Goal: Task Accomplishment & Management: Manage account settings

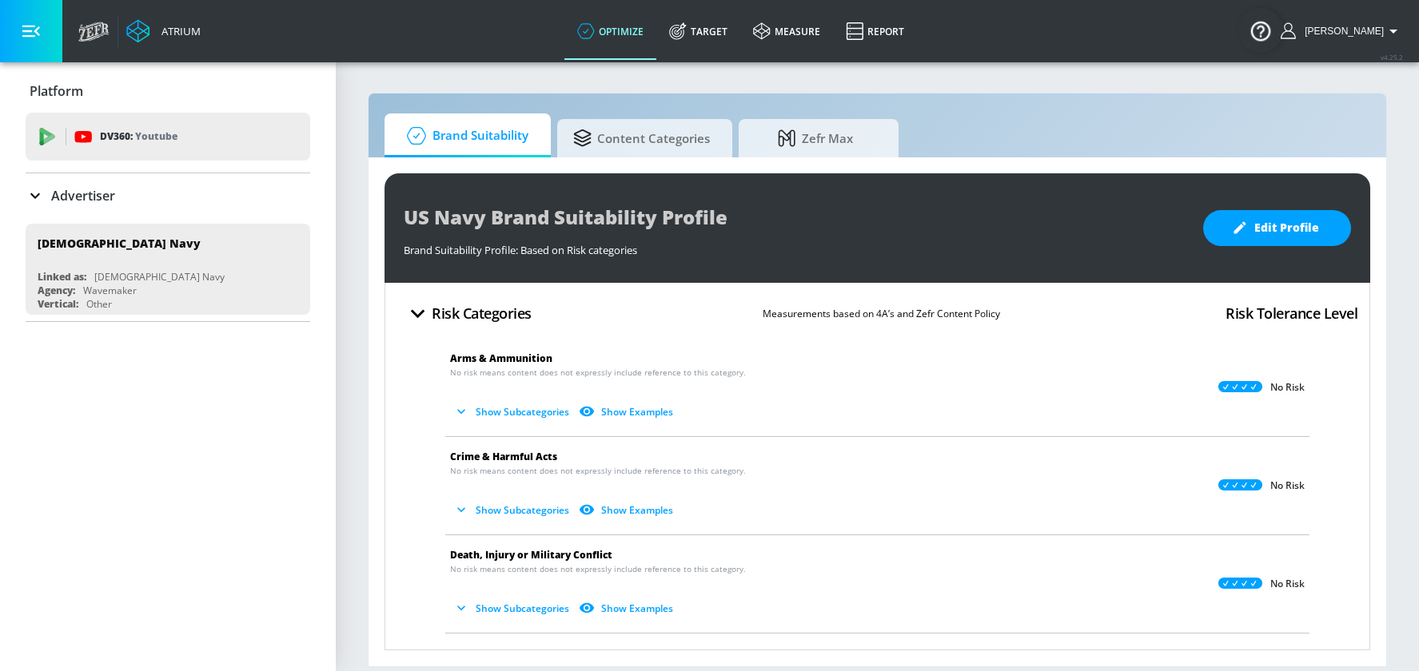
scroll to position [146, 0]
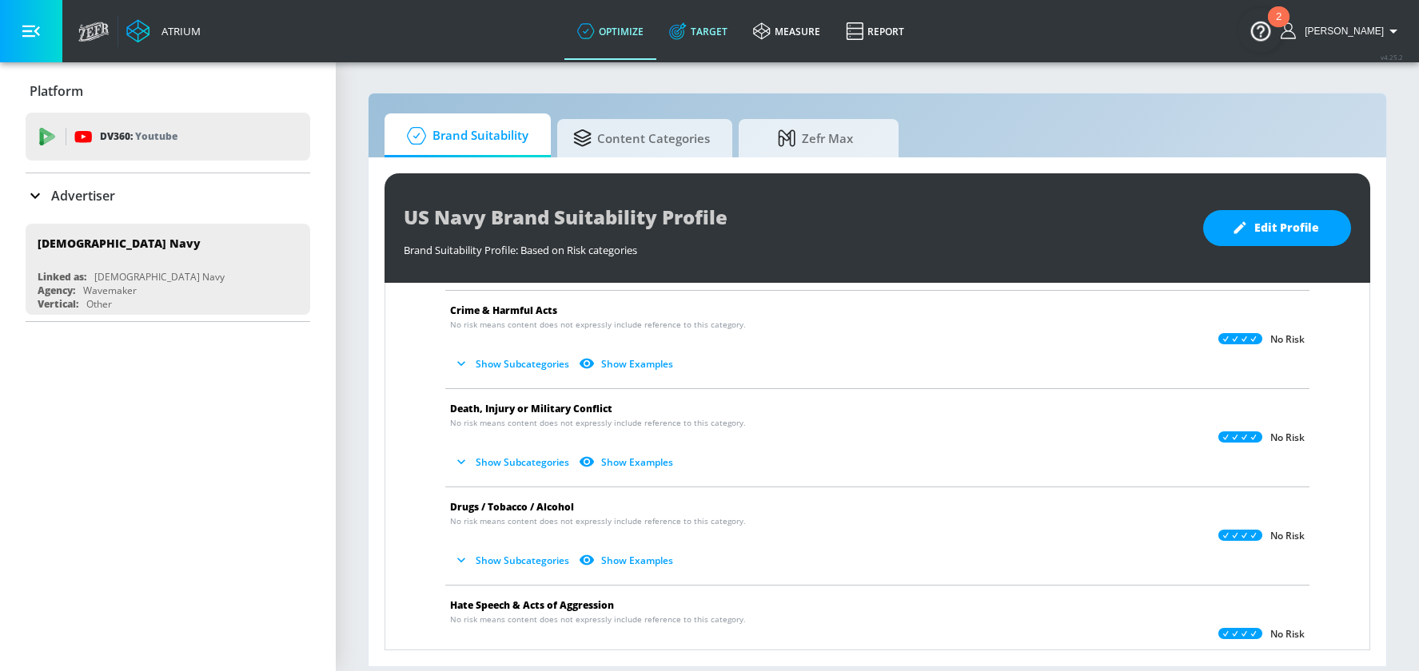
click at [731, 23] on link "Target" at bounding box center [698, 31] width 84 height 58
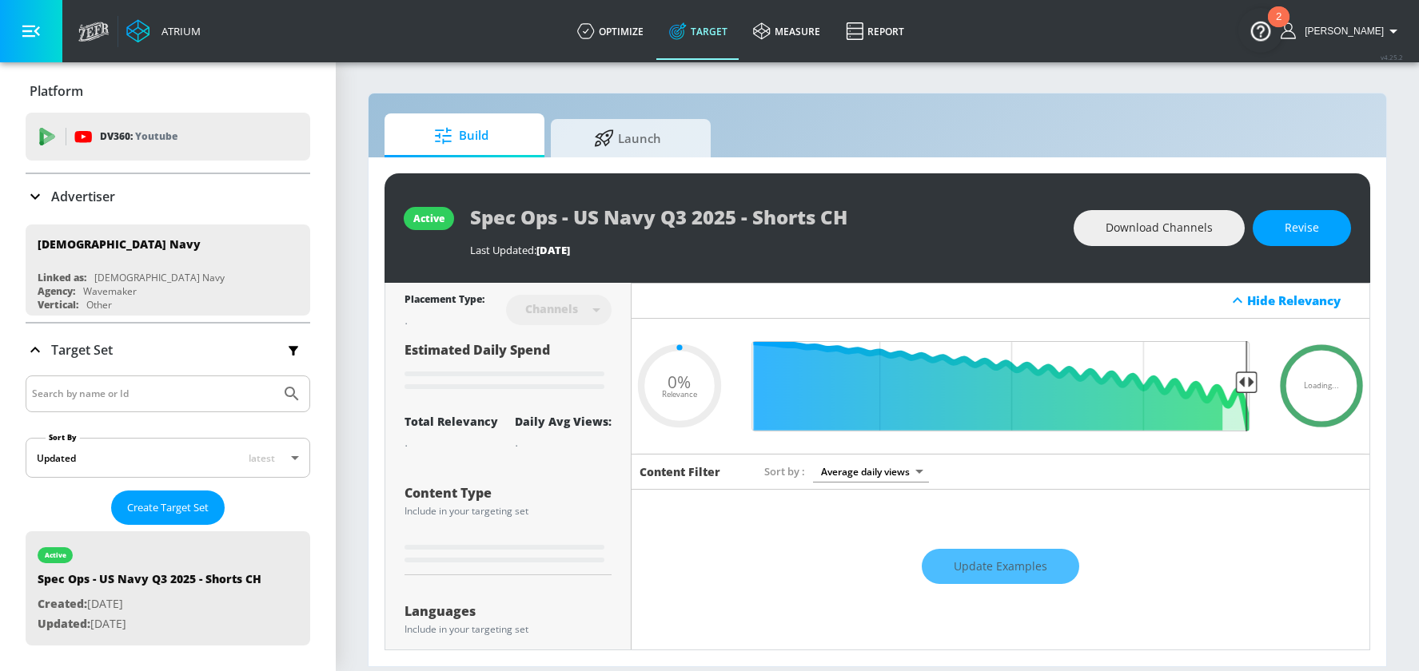
type input "0.55"
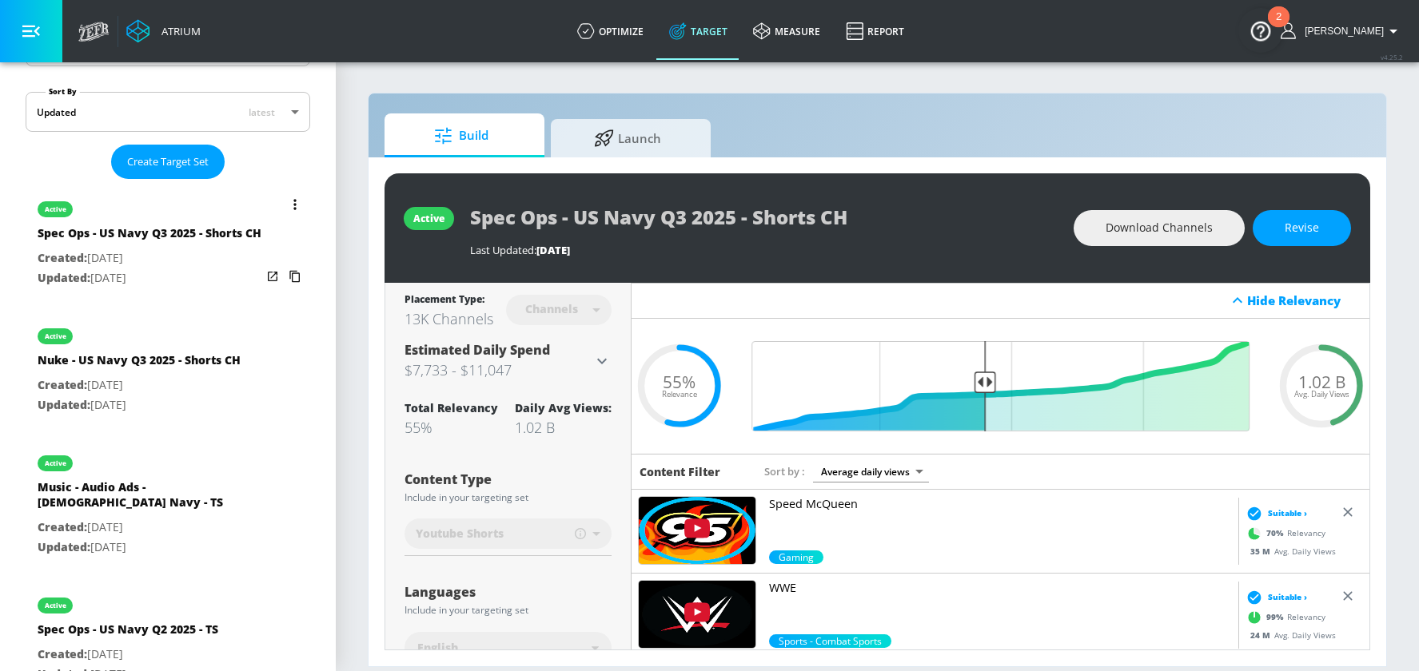
scroll to position [348, 0]
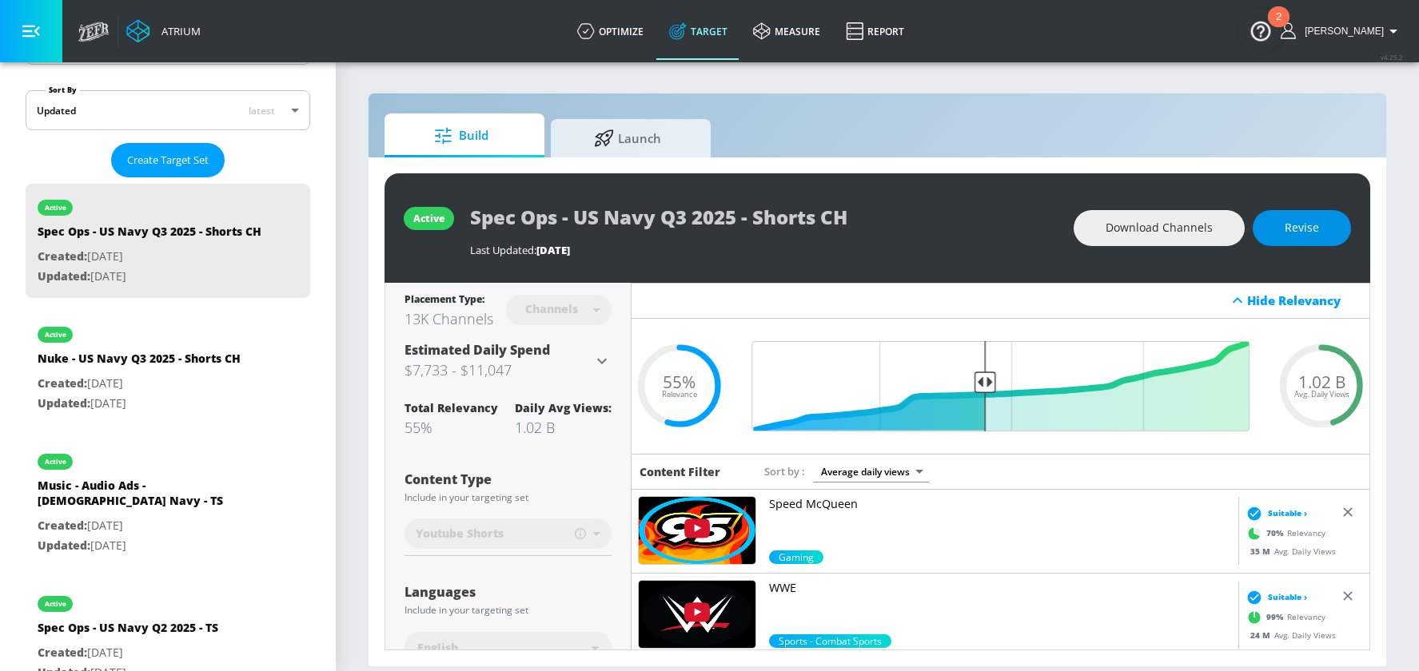
click at [1298, 227] on span "Revise" at bounding box center [1302, 228] width 34 height 20
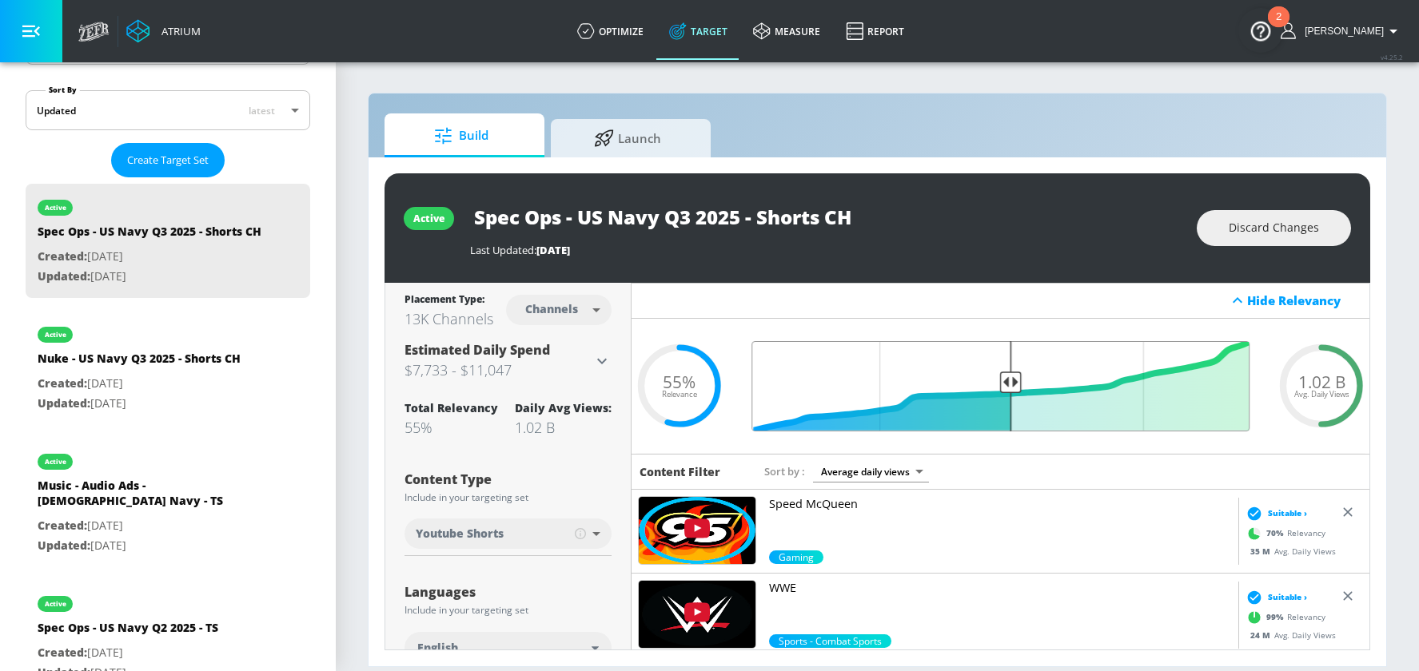
drag, startPoint x: 987, startPoint y: 377, endPoint x: 1009, endPoint y: 380, distance: 21.8
click at [1009, 380] on input "Final Threshold" at bounding box center [1000, 386] width 514 height 90
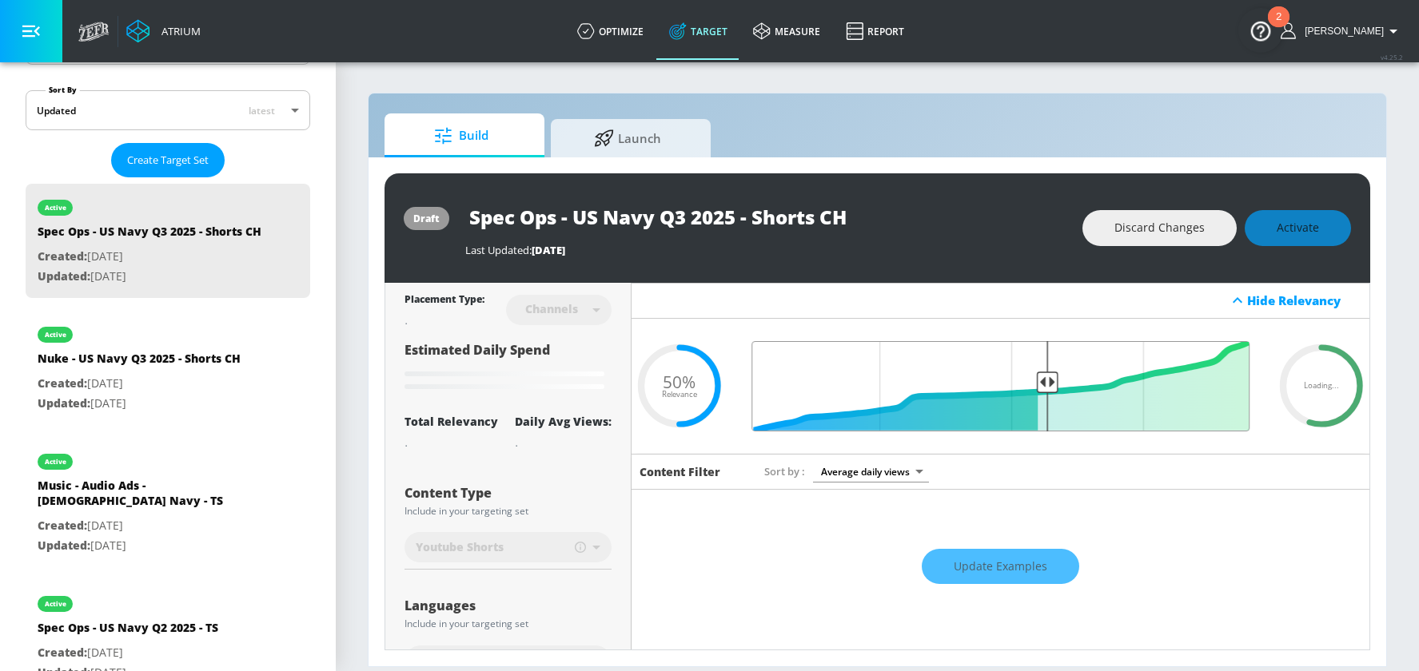
drag, startPoint x: 1009, startPoint y: 380, endPoint x: 1046, endPoint y: 385, distance: 38.0
click at [1046, 385] on input "Final Threshold" at bounding box center [1000, 386] width 514 height 90
drag, startPoint x: 1046, startPoint y: 385, endPoint x: 1058, endPoint y: 386, distance: 11.2
click at [1058, 386] on input "Final Threshold" at bounding box center [1000, 386] width 514 height 90
click at [1063, 386] on input "Final Threshold" at bounding box center [1000, 386] width 514 height 90
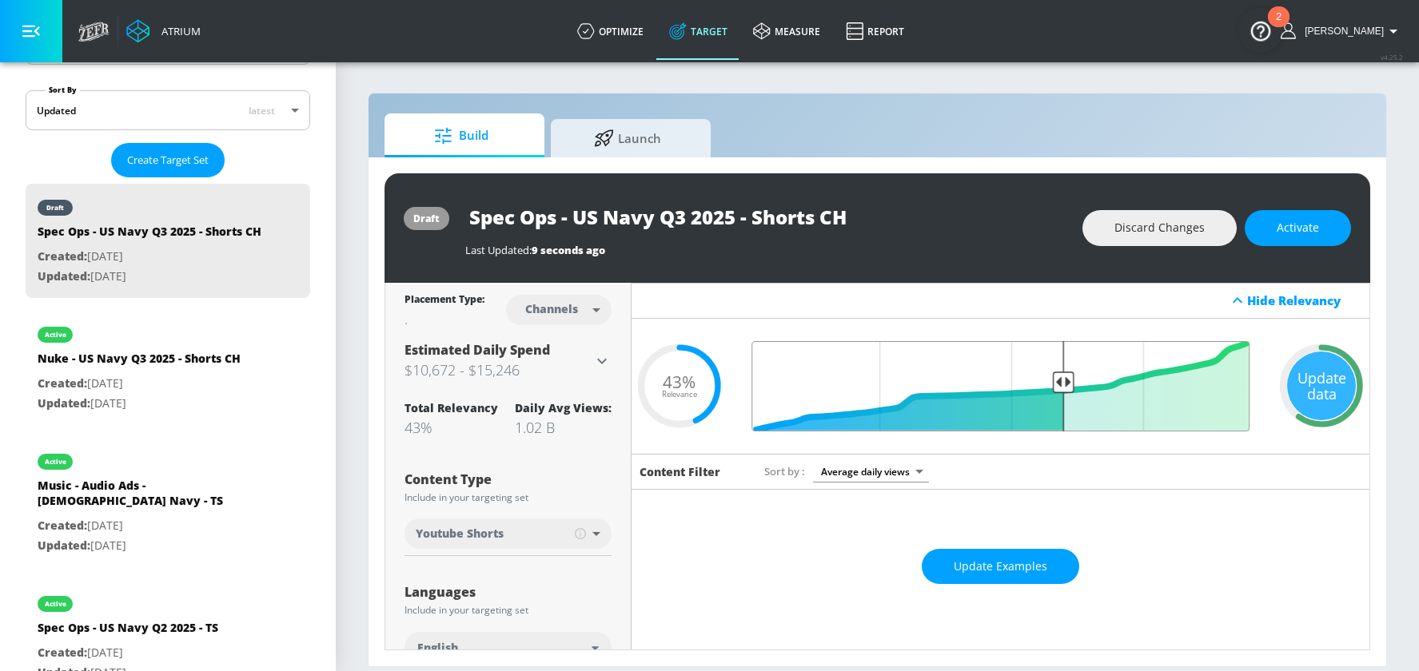
type input "0.4"
click at [1063, 386] on input "Final Threshold" at bounding box center [1000, 386] width 514 height 90
click at [1290, 230] on span "Activate" at bounding box center [1298, 228] width 42 height 20
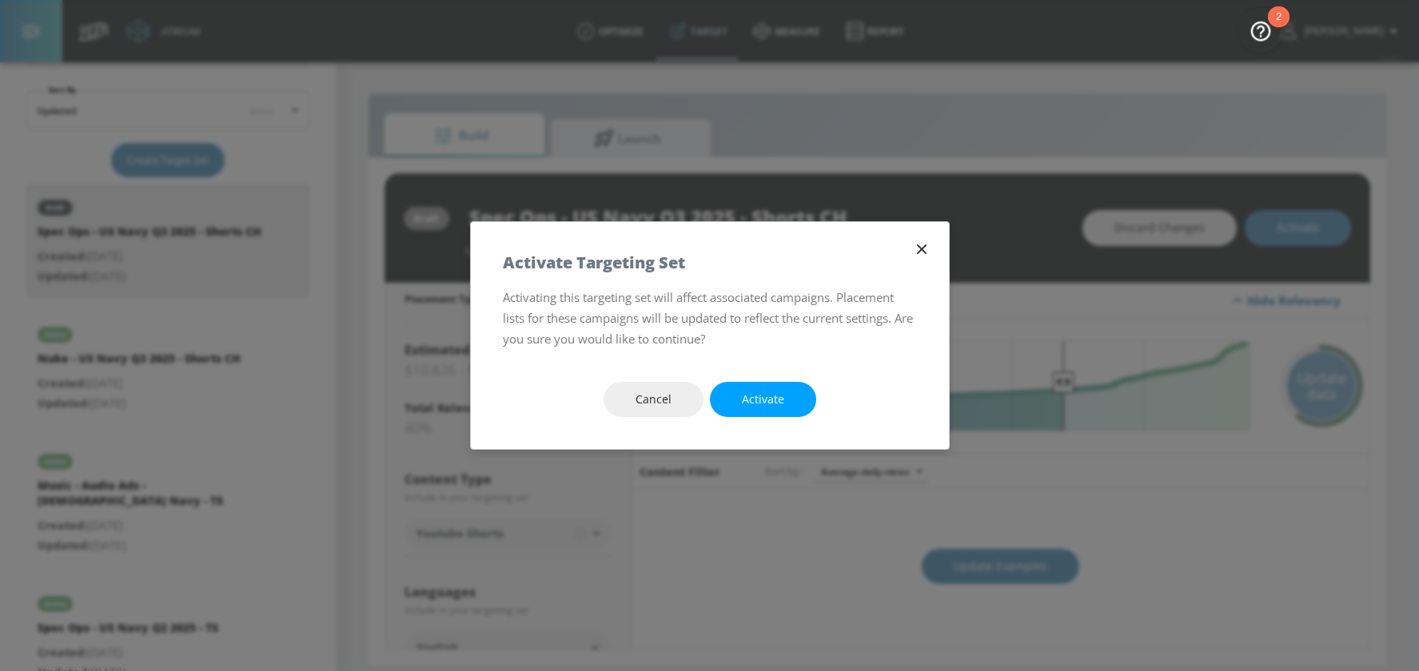
click at [922, 256] on icon "button" at bounding box center [922, 250] width 18 height 18
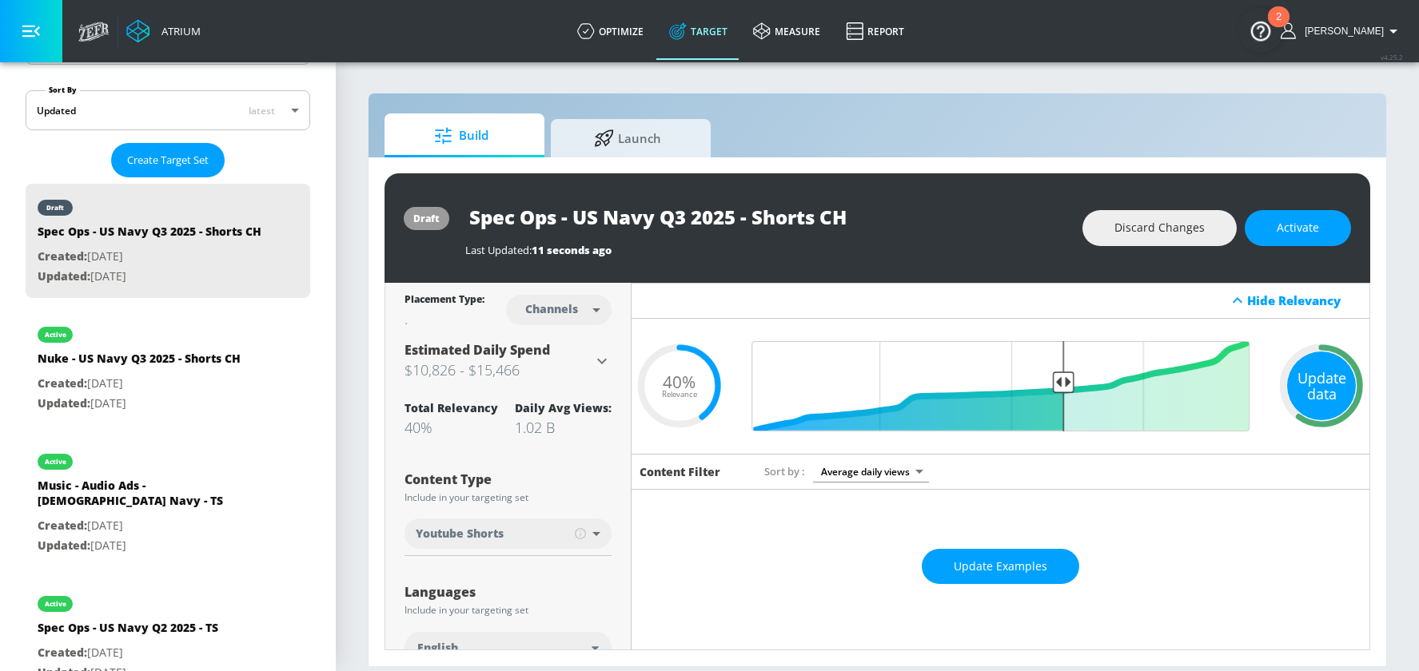
click at [1334, 385] on div "Update data" at bounding box center [1321, 386] width 69 height 69
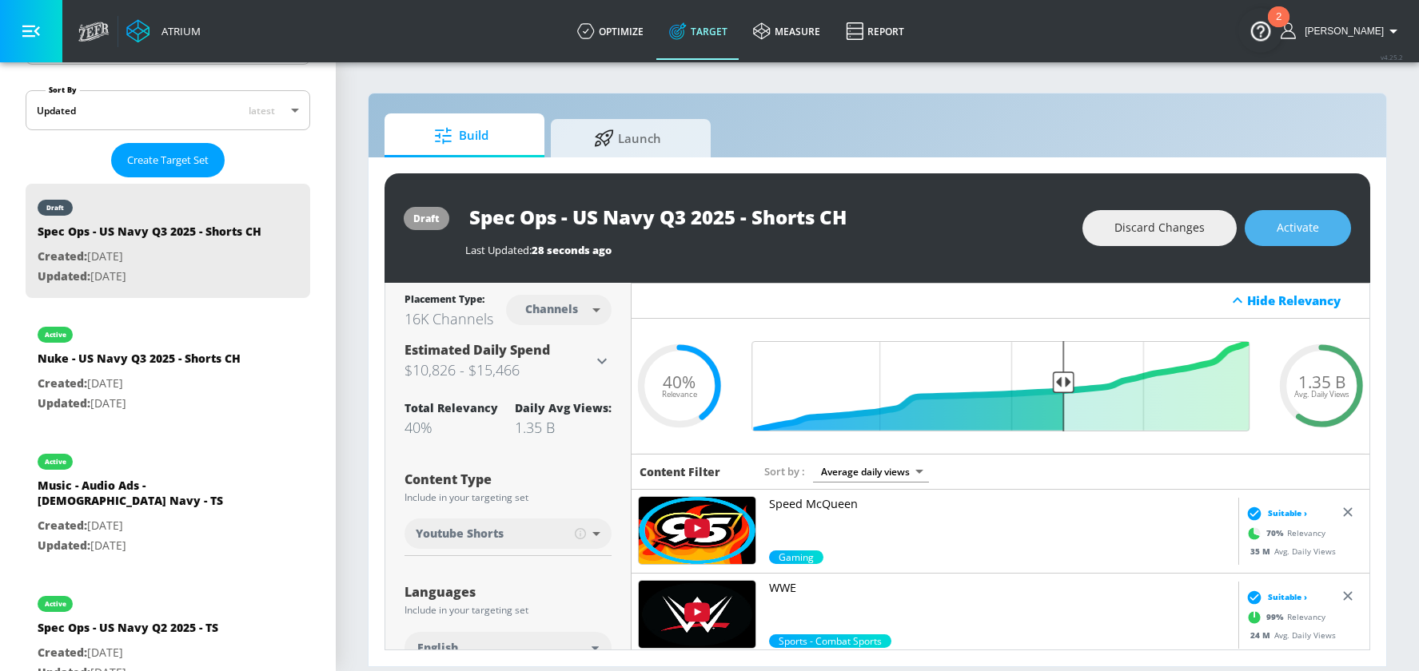
click at [1284, 224] on span "Activate" at bounding box center [1298, 228] width 42 height 20
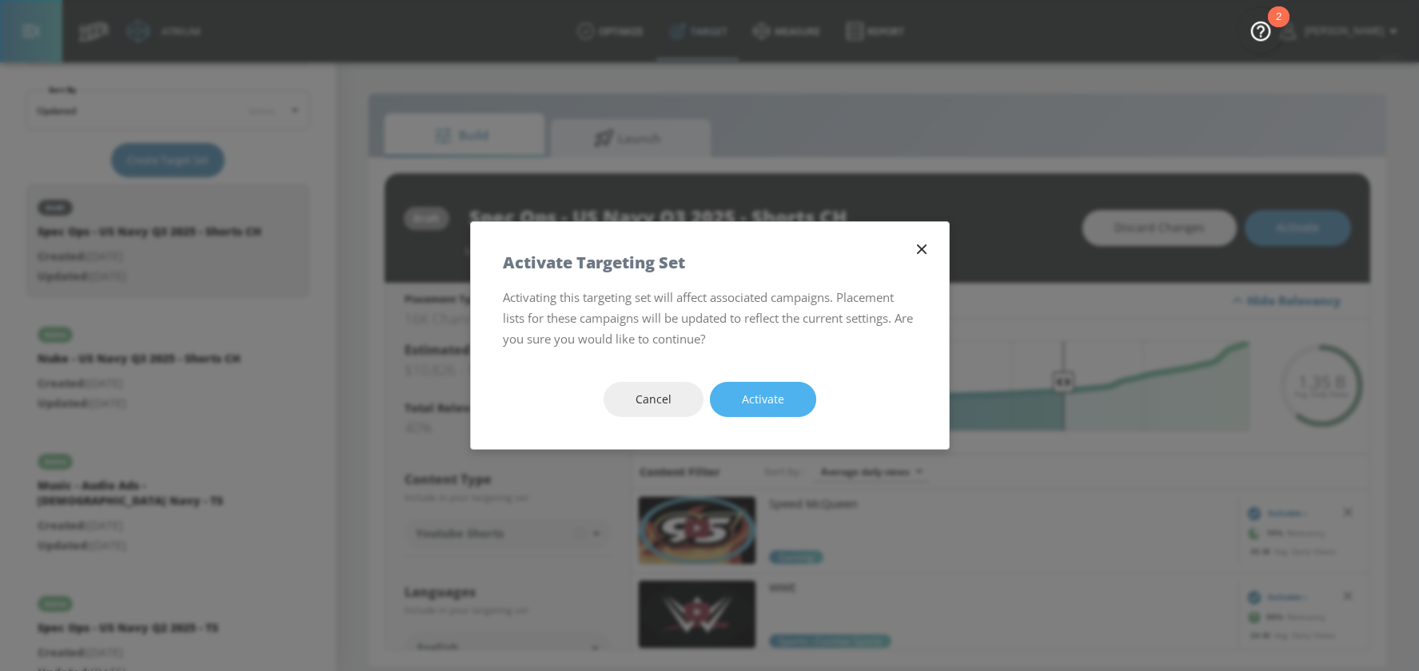
click at [778, 397] on span "Activate" at bounding box center [763, 400] width 42 height 20
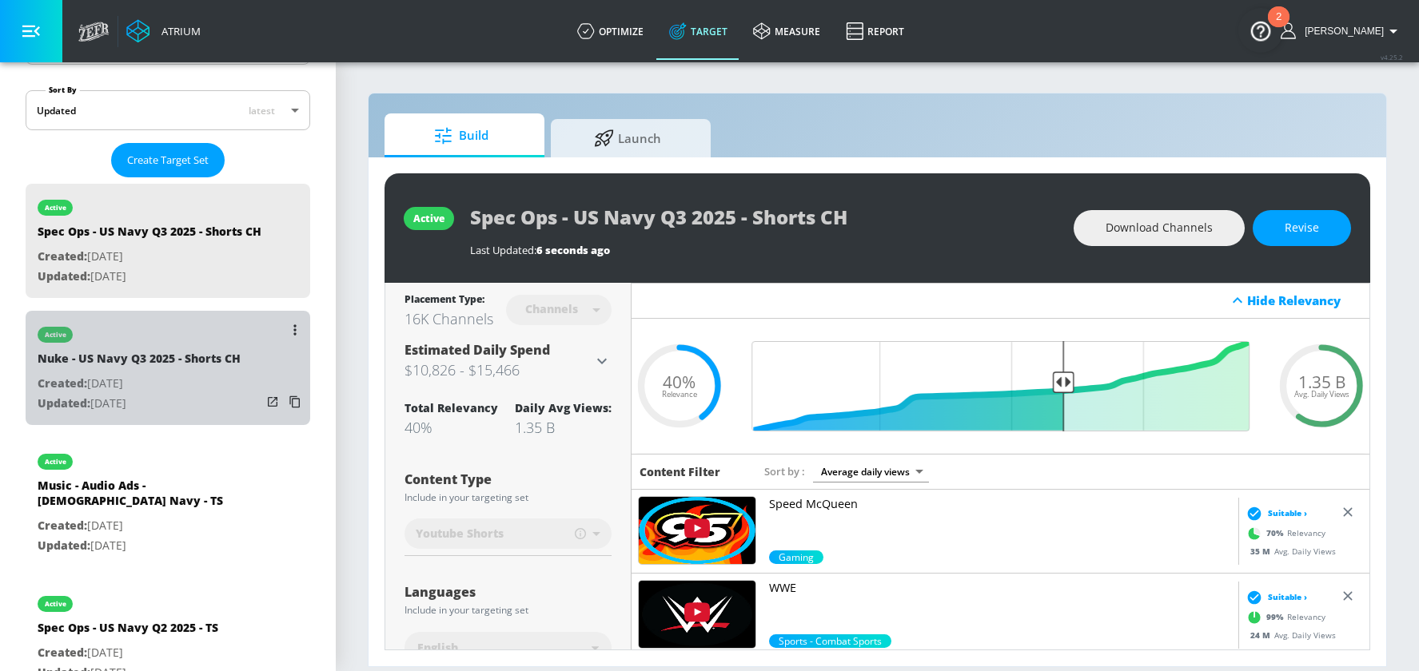
click at [129, 377] on p "Created: [DATE]" at bounding box center [139, 384] width 203 height 20
type input "Nuke - US Navy Q3 2025 - Shorts CH"
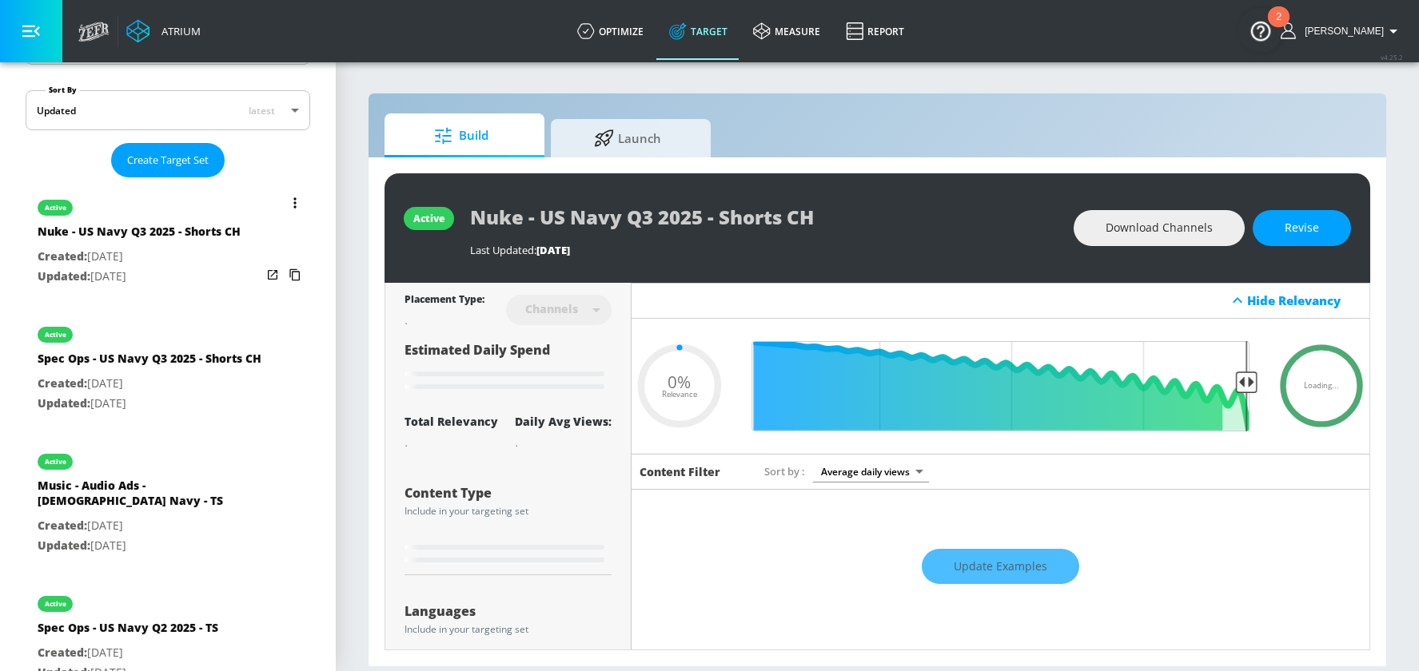
type input "0.4"
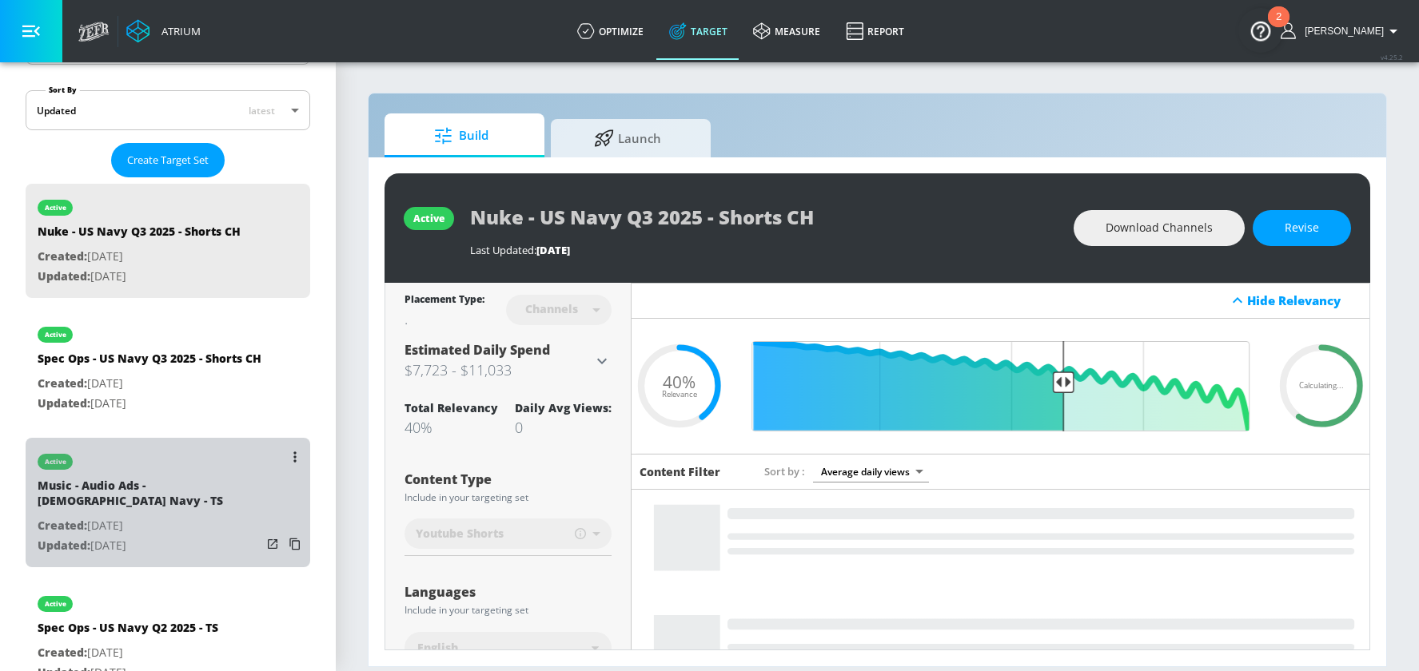
click at [115, 516] on p "Created: [DATE]" at bounding box center [150, 526] width 224 height 20
type input "Music - Audio Ads - [DEMOGRAPHIC_DATA] Navy - TS"
type input "videos"
type input "0.05"
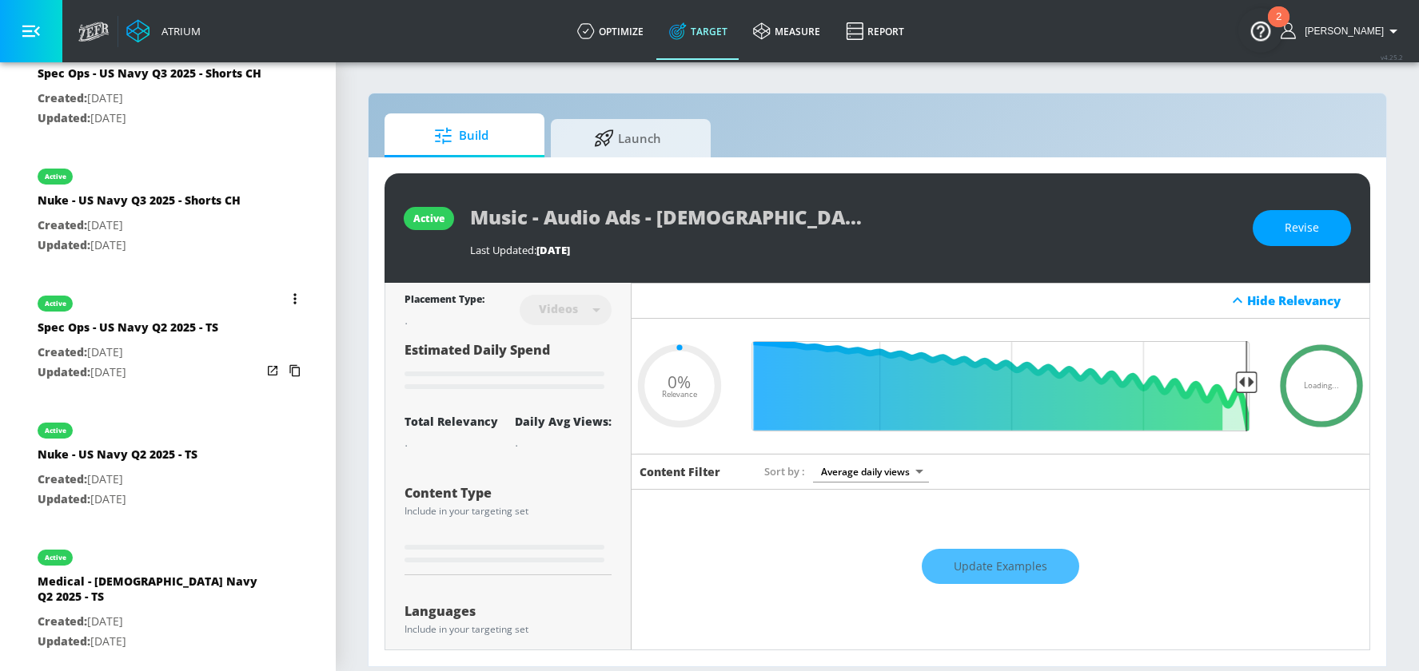
scroll to position [694, 0]
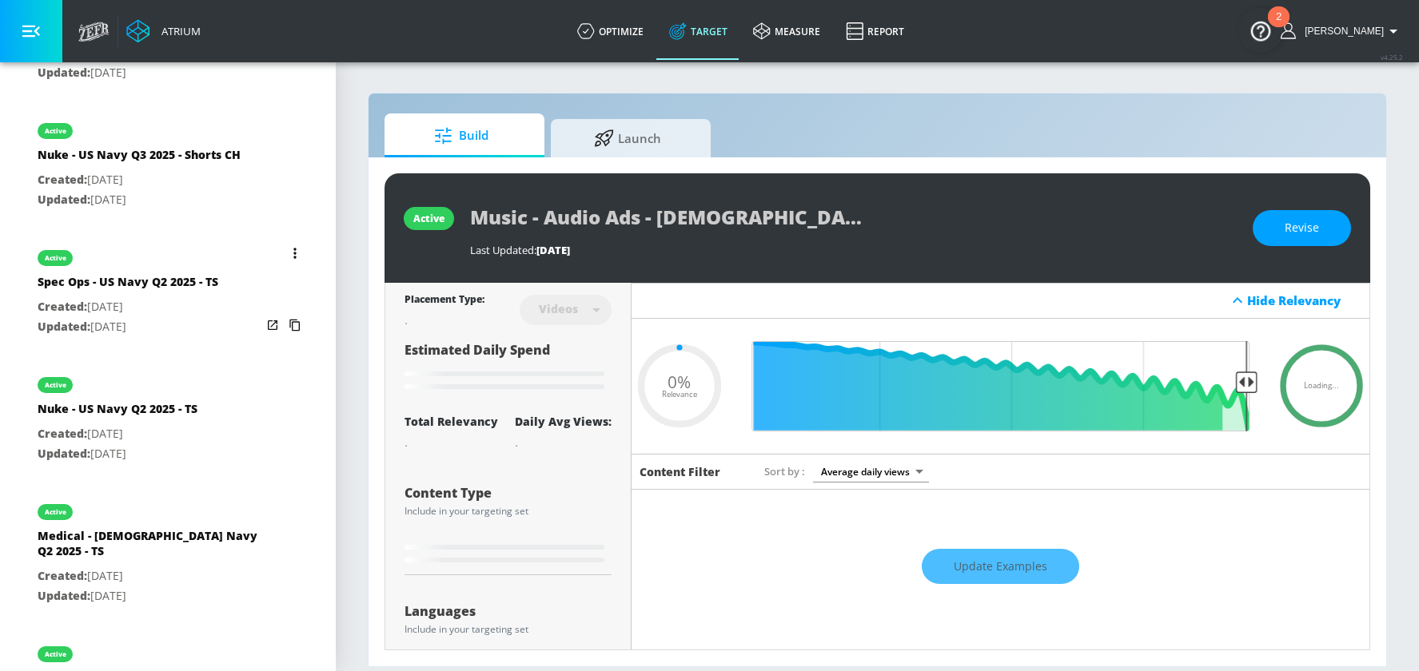
click at [153, 274] on div "Spec Ops - US Navy Q2 2025 - TS" at bounding box center [128, 285] width 181 height 23
type input "Spec Ops - US Navy Q2 2025 - TS"
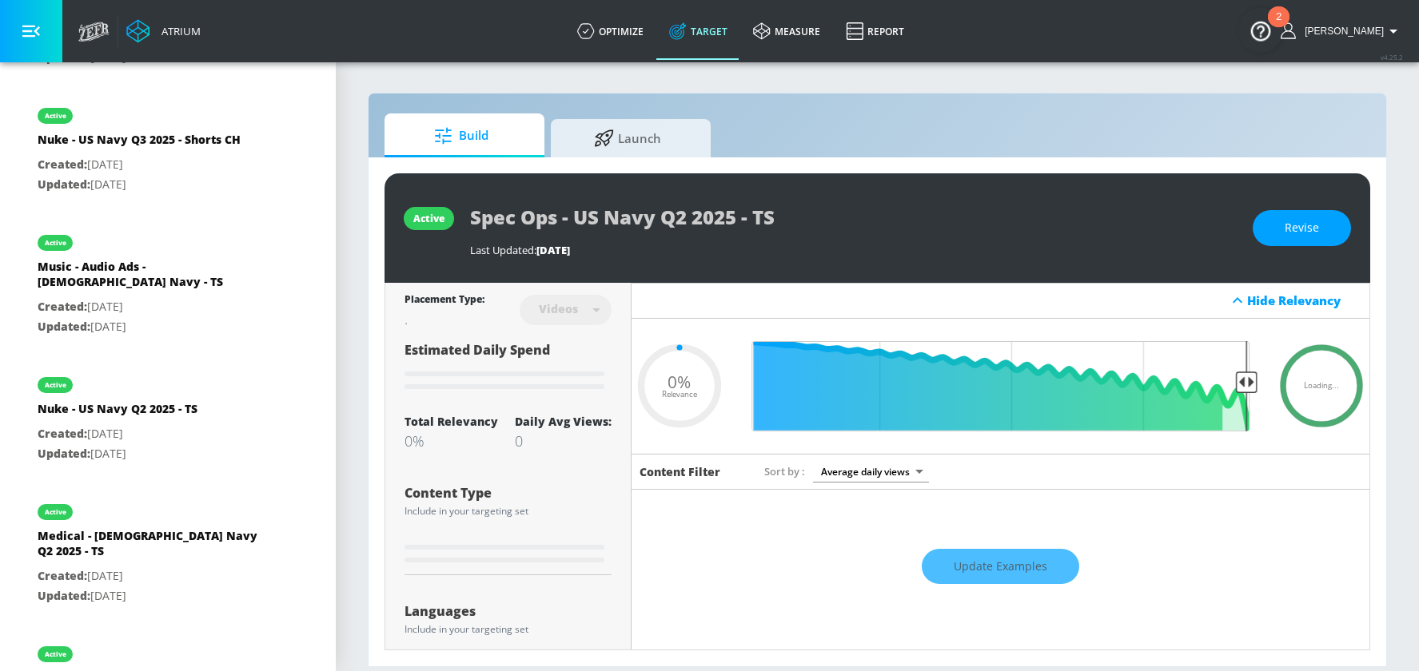
type input "0.1"
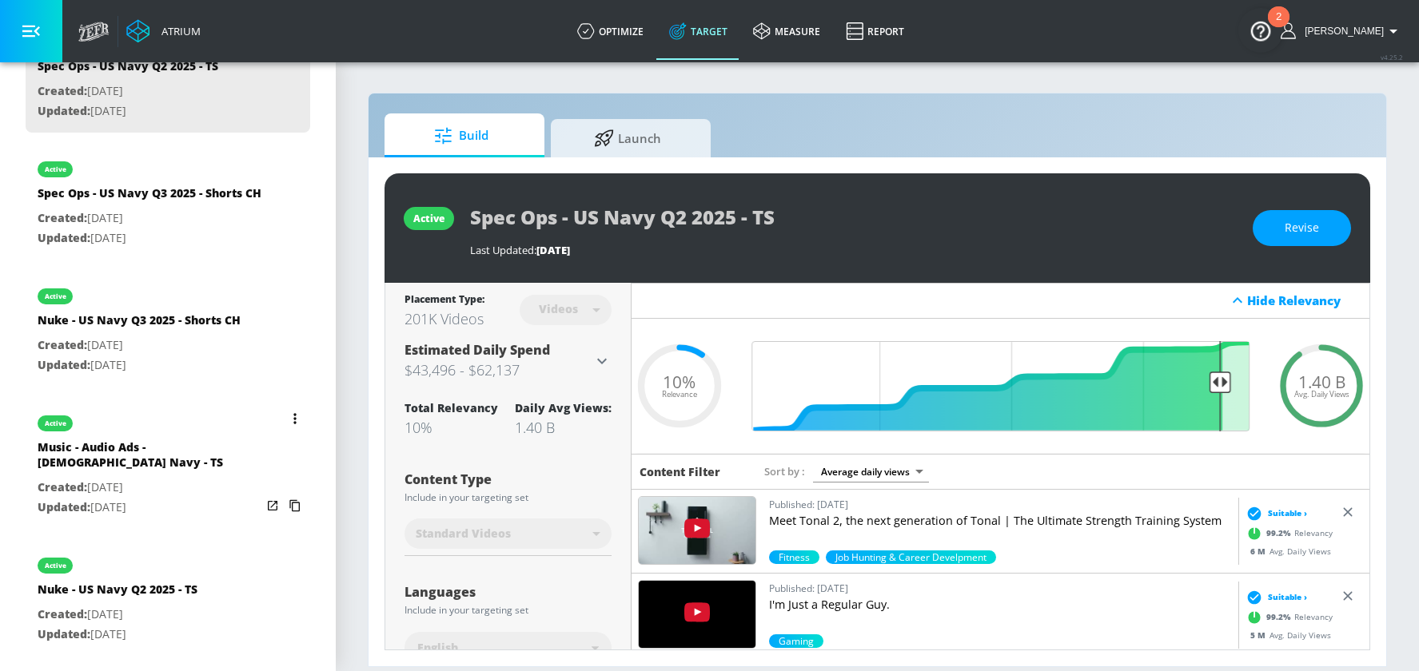
scroll to position [716, 0]
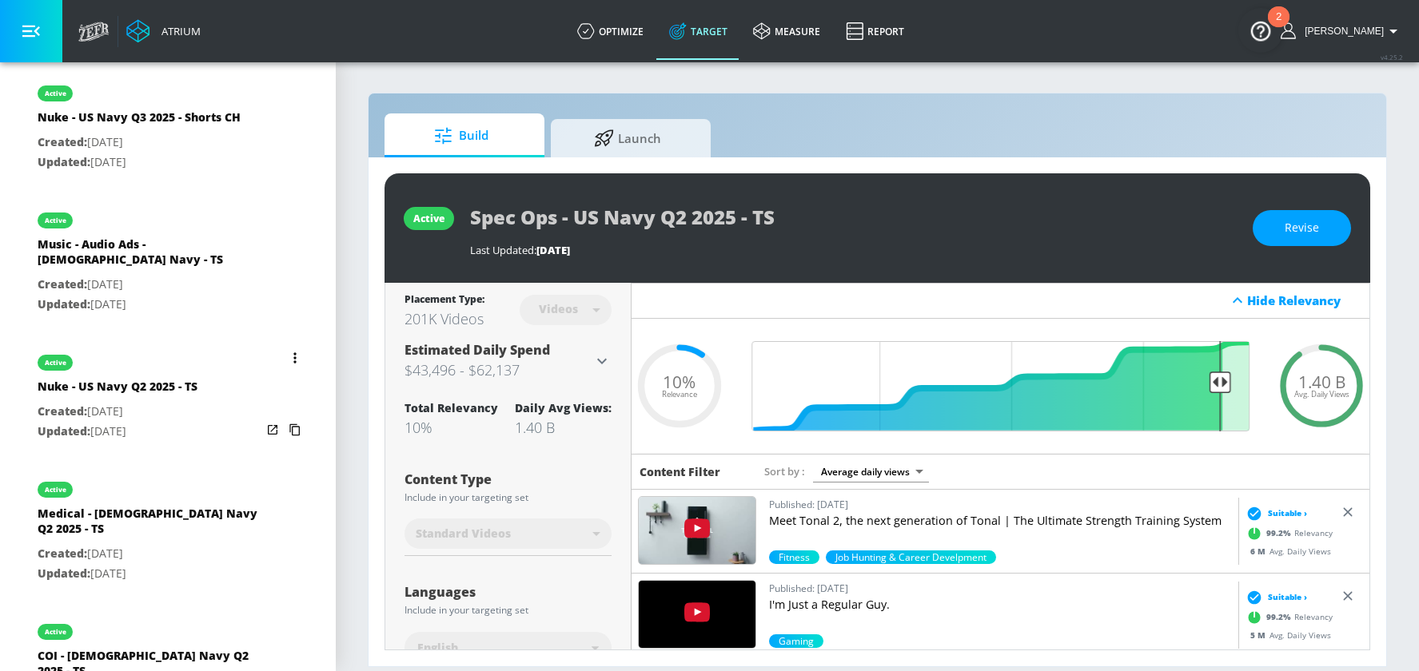
click at [133, 402] on p "Created: [DATE]" at bounding box center [118, 412] width 160 height 20
type input "Nuke - US Navy Q2 2025 - TS"
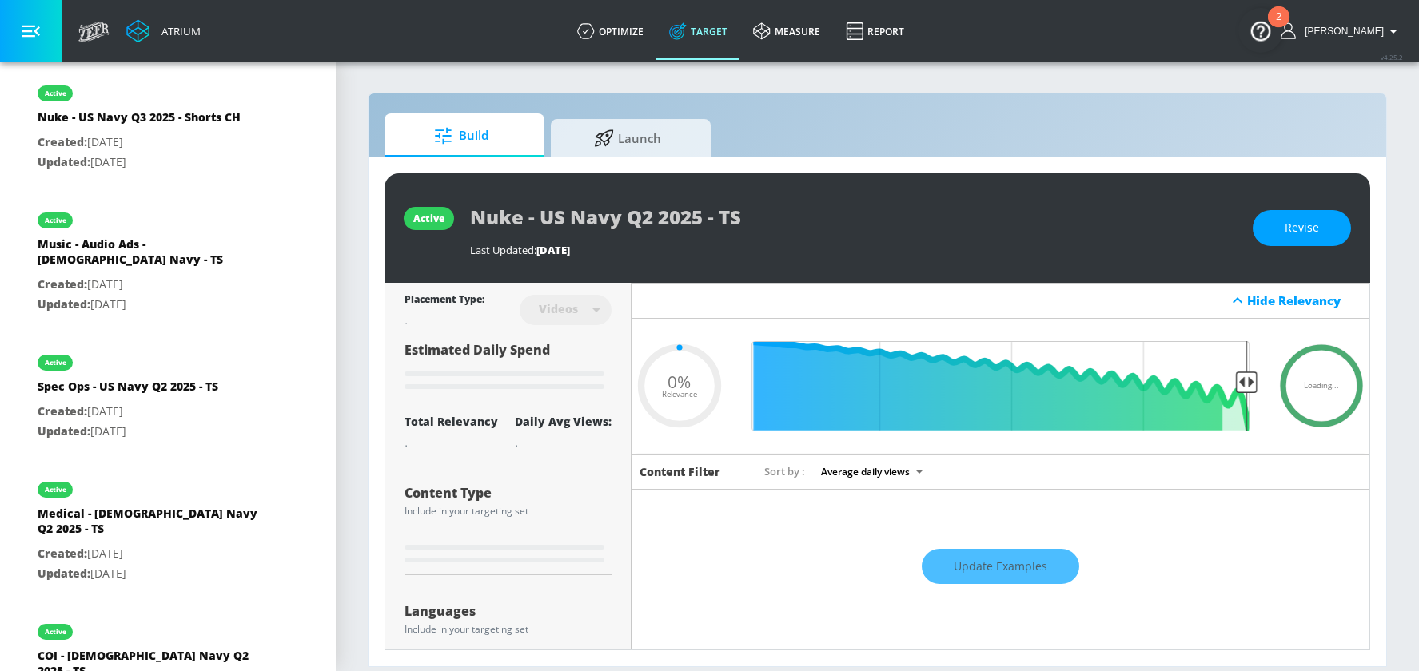
type input "0.1"
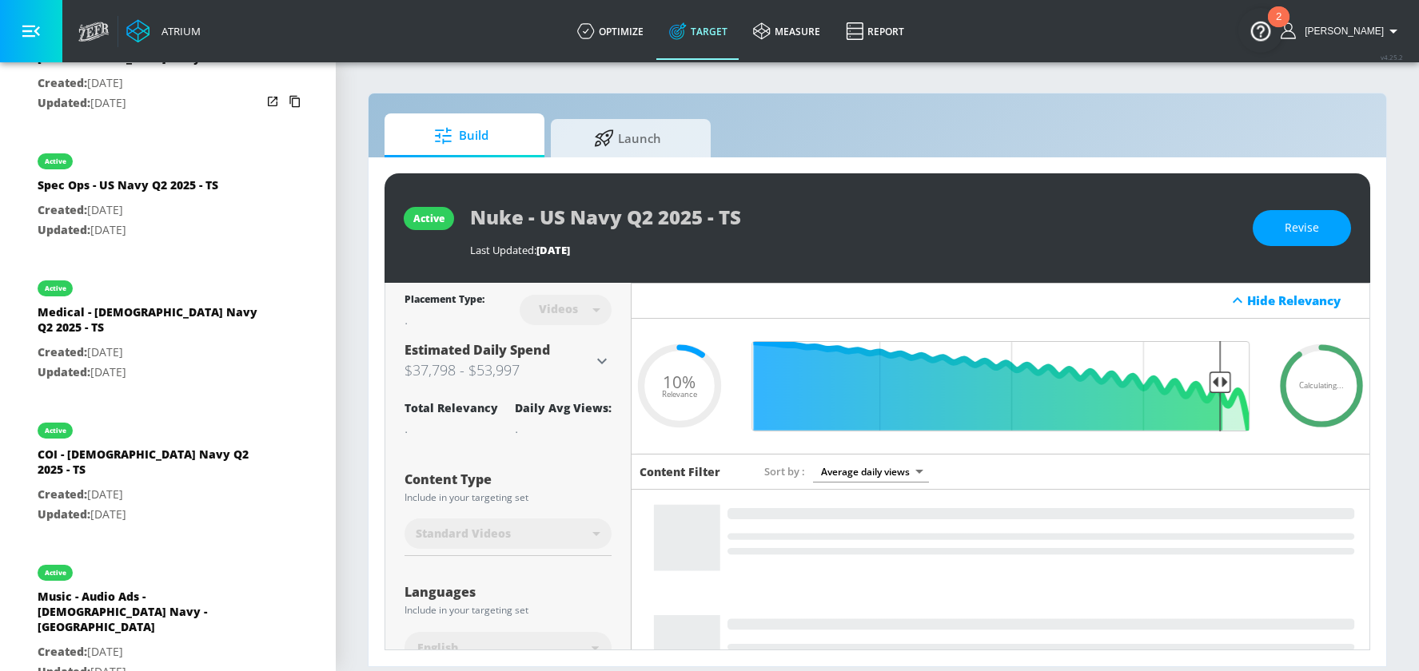
scroll to position [919, 0]
click at [135, 303] on div "Medical - [DEMOGRAPHIC_DATA] Navy Q2 2025 - TS" at bounding box center [150, 322] width 224 height 38
type input "Medical - [DEMOGRAPHIC_DATA] Navy Q2 2025 - TS"
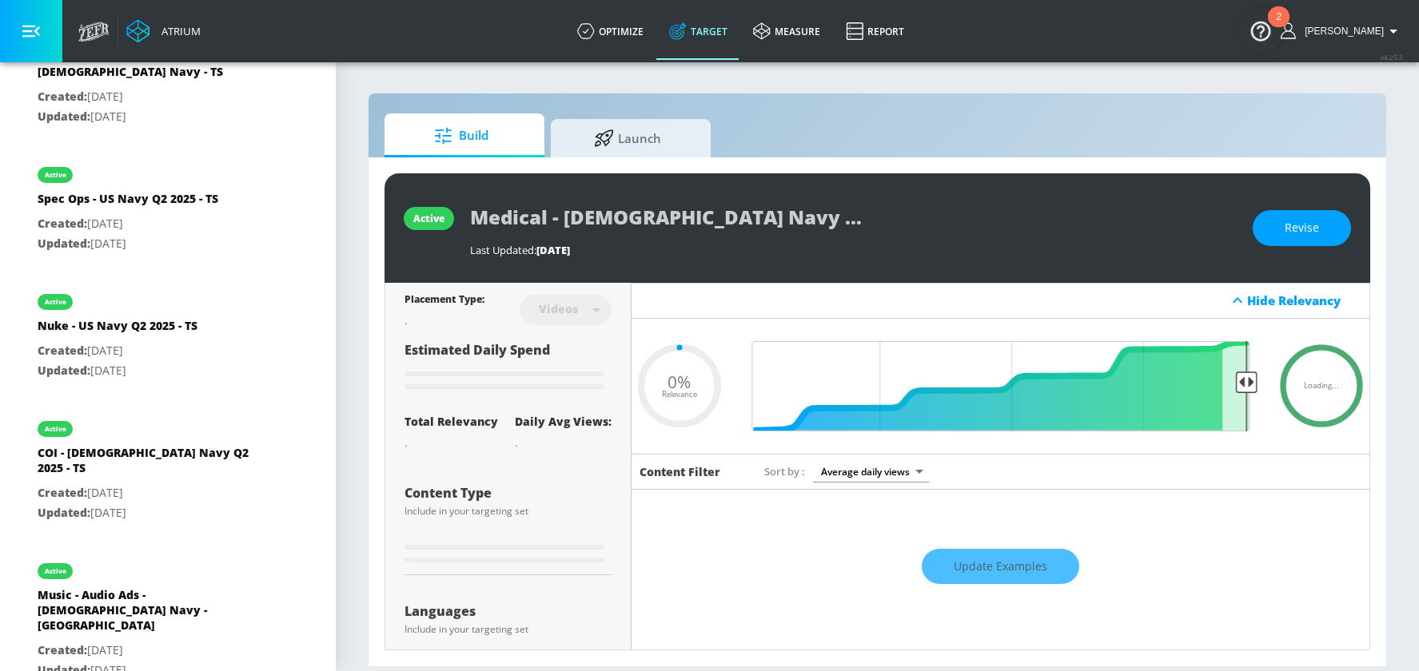
type input "0.15"
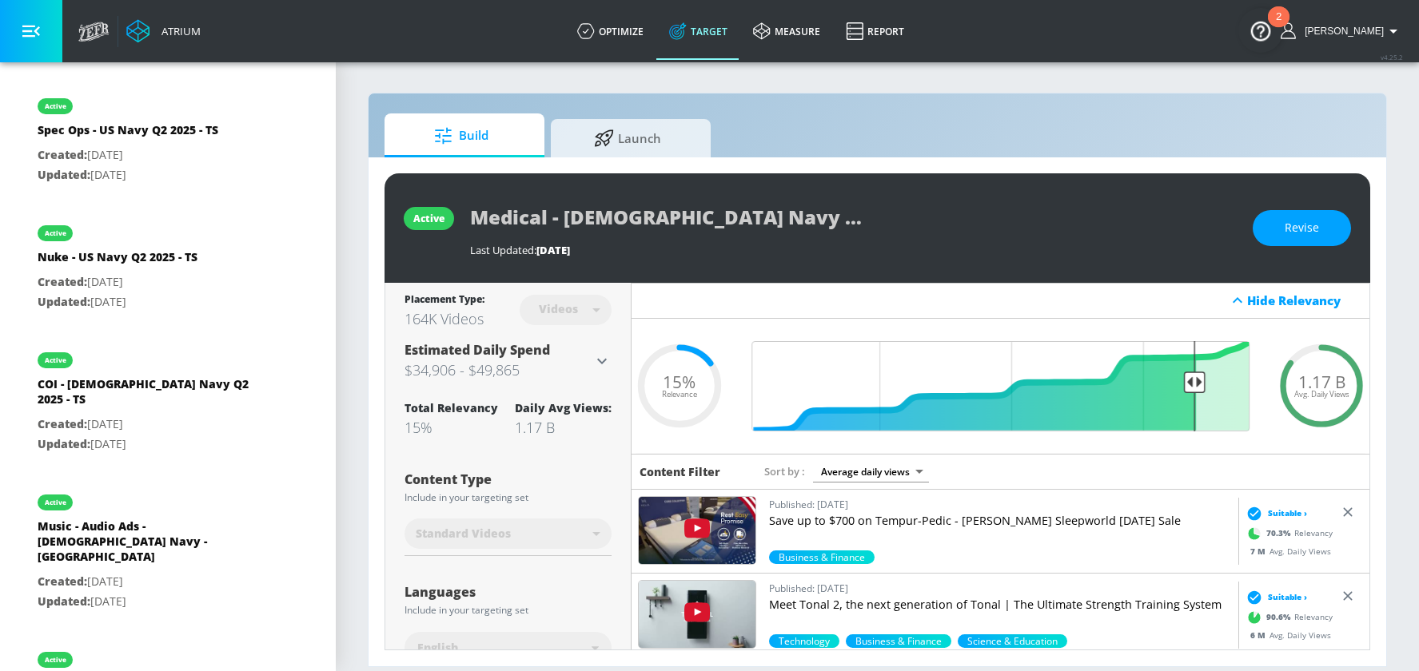
scroll to position [1009, 0]
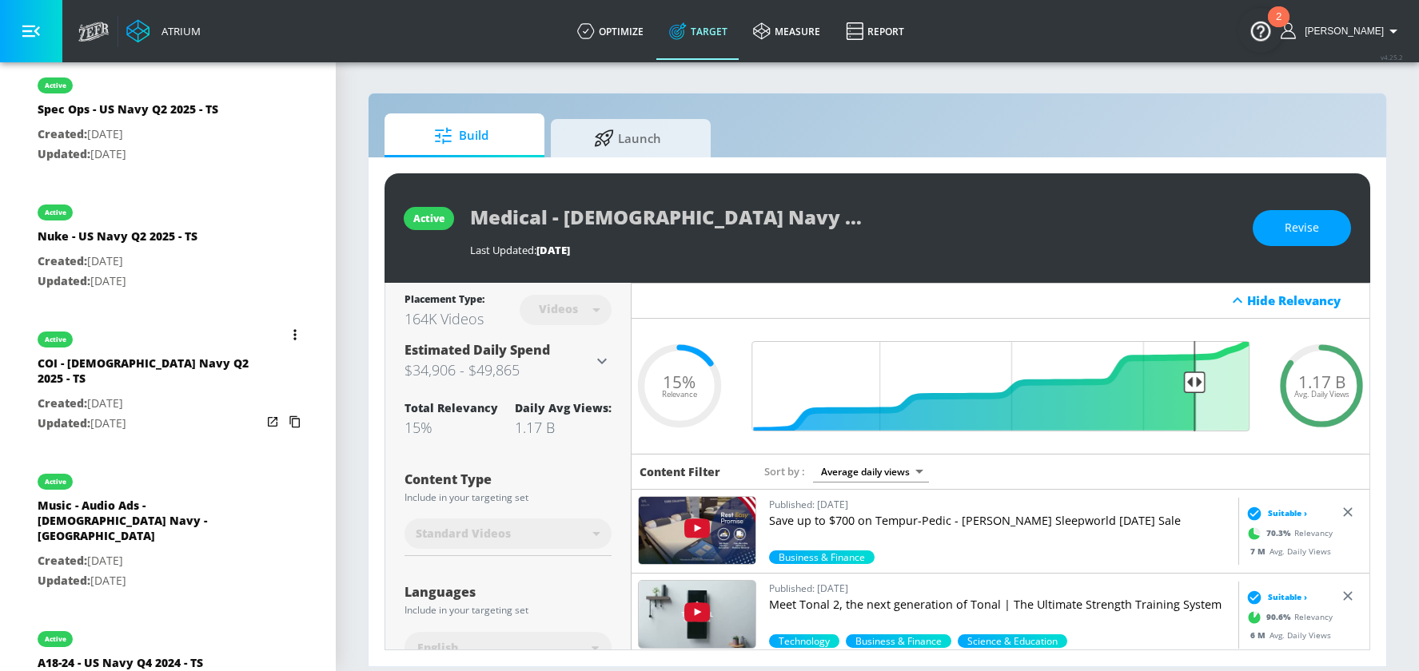
click at [158, 356] on div "COI - [DEMOGRAPHIC_DATA] Navy Q2 2025 - TS" at bounding box center [150, 375] width 224 height 38
type input "COI - [DEMOGRAPHIC_DATA] Navy Q2 2025 - TS"
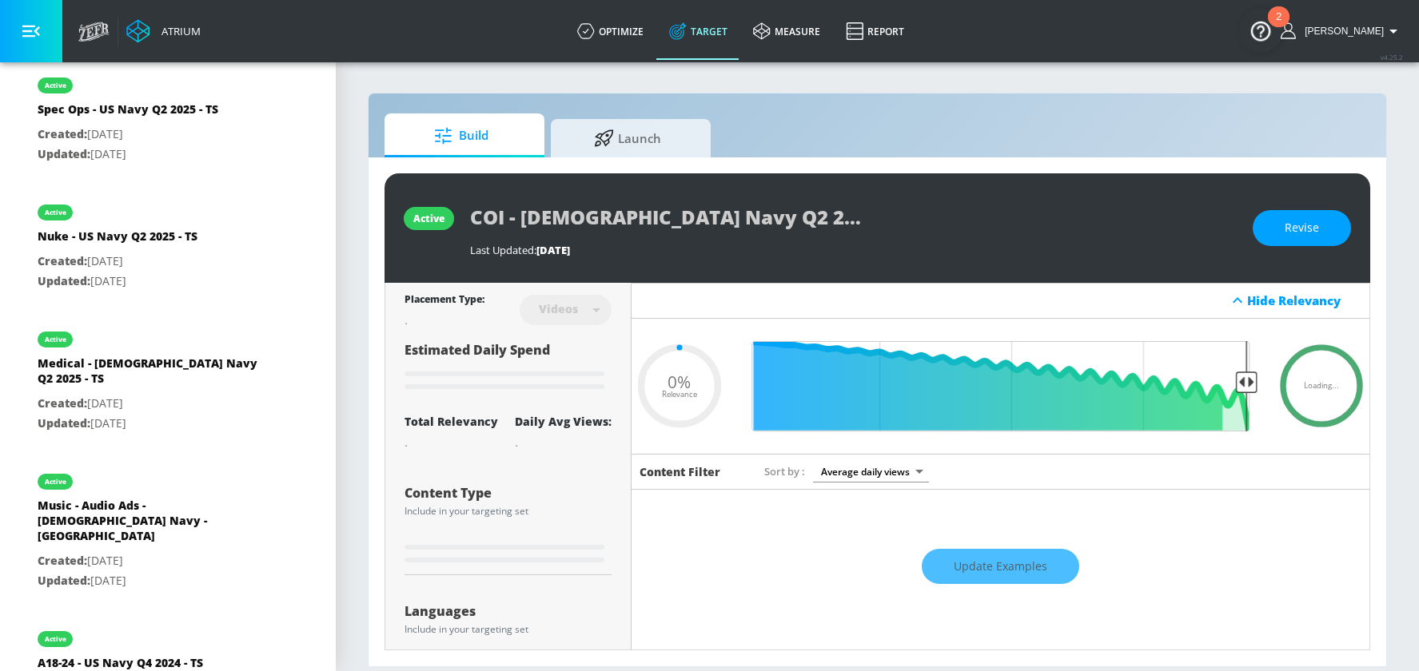
type input "0.1"
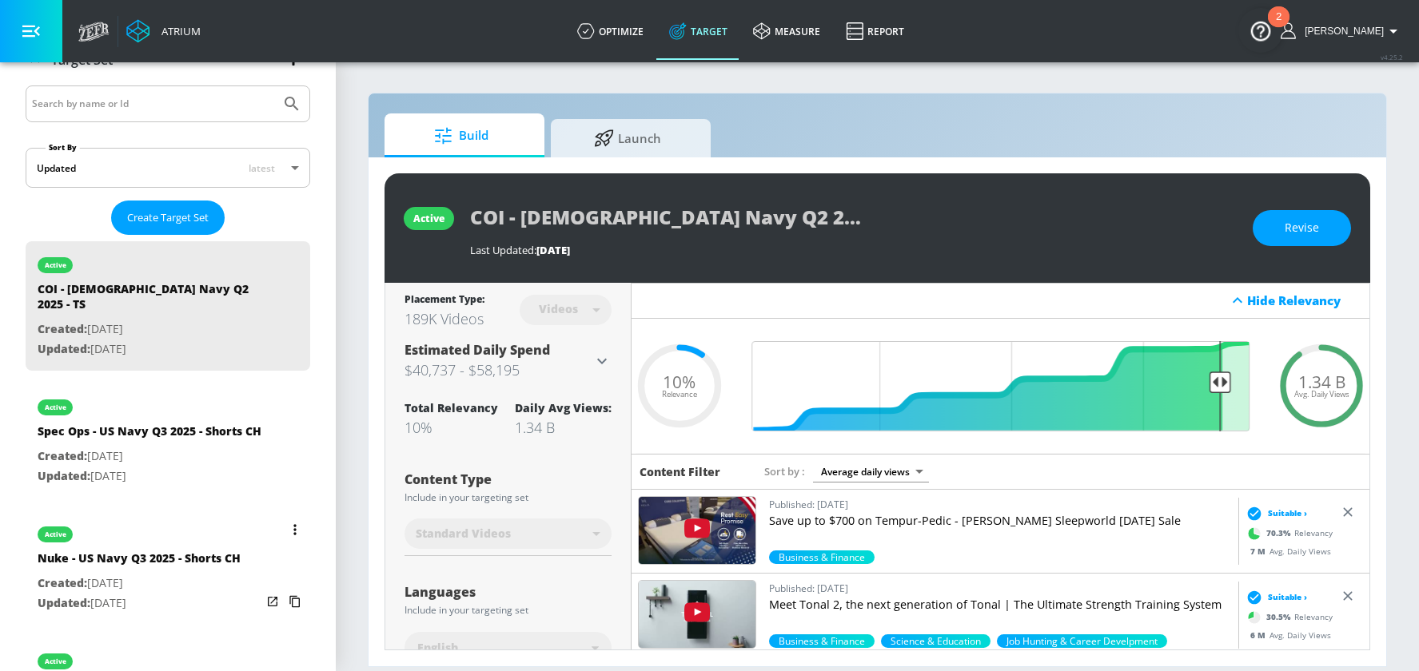
scroll to position [297, 0]
